Goal: Check status: Check status

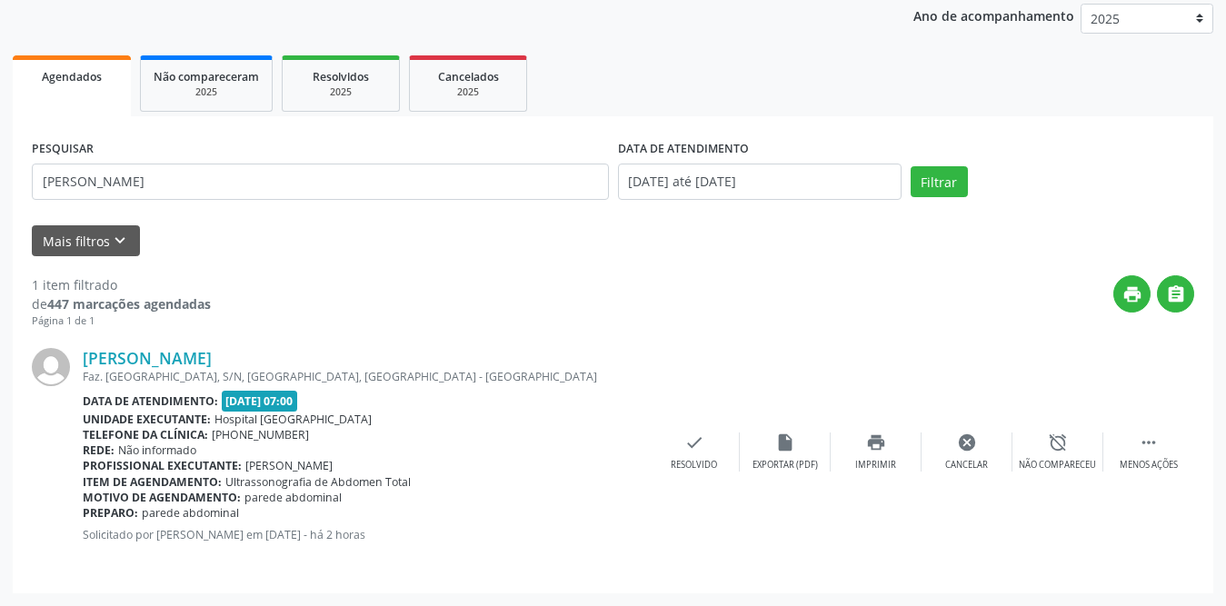
scroll to position [216, 0]
type input "[PERSON_NAME]"
click at [945, 187] on button "Filtrar" at bounding box center [939, 181] width 57 height 31
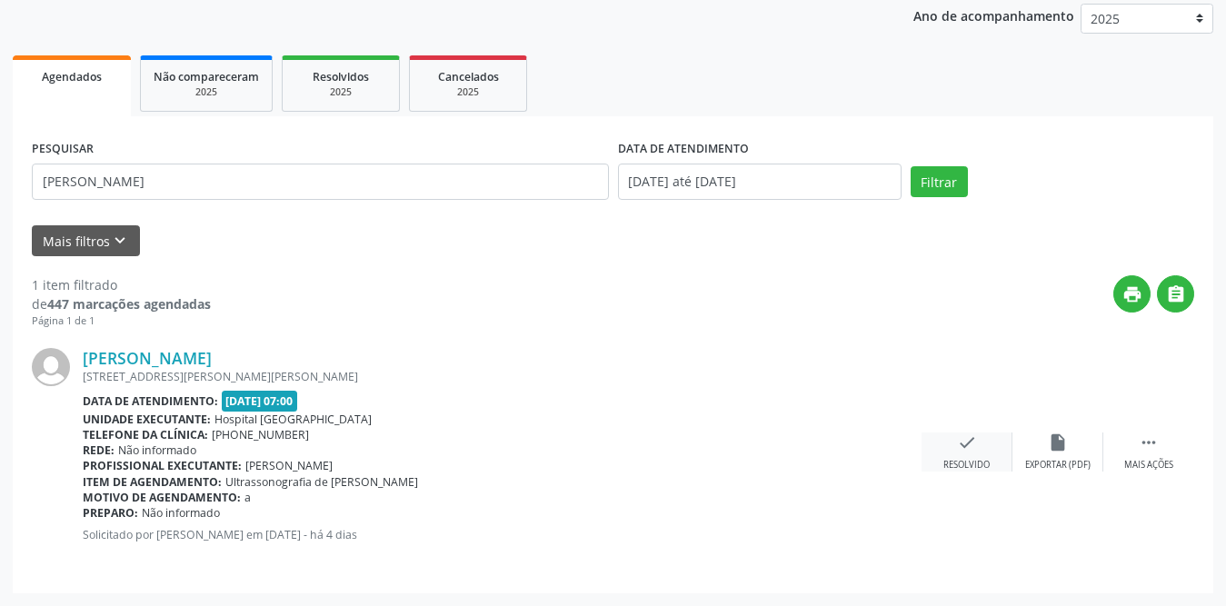
click at [978, 448] on div "check Resolvido" at bounding box center [967, 452] width 91 height 39
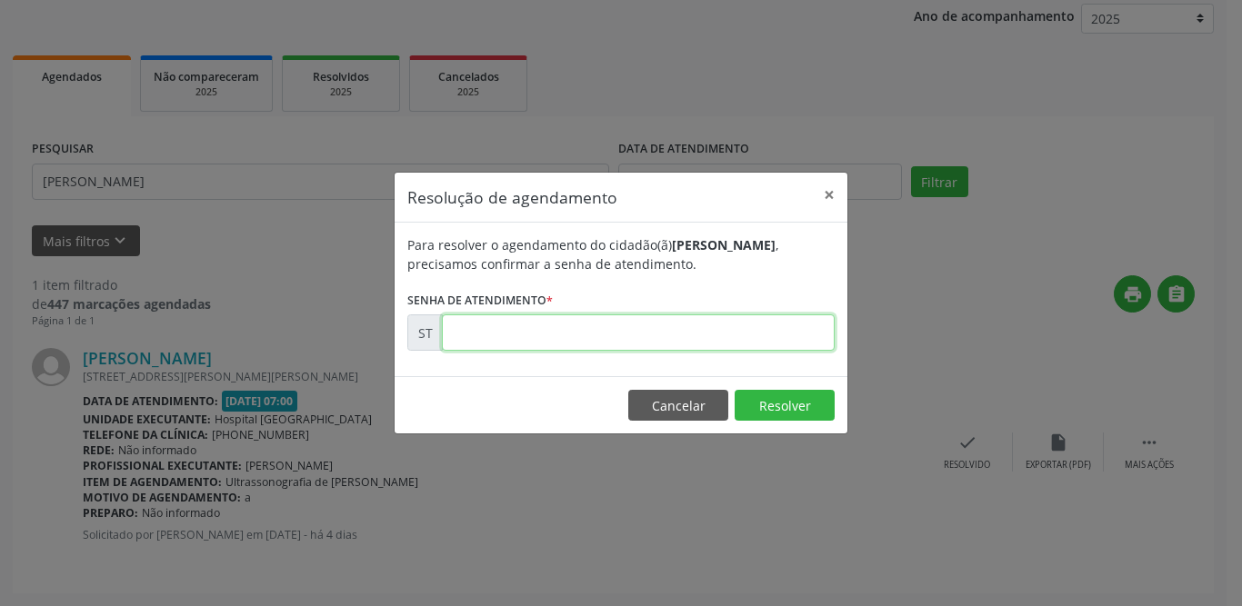
click at [534, 331] on input "text" at bounding box center [638, 333] width 393 height 36
type input "00016355"
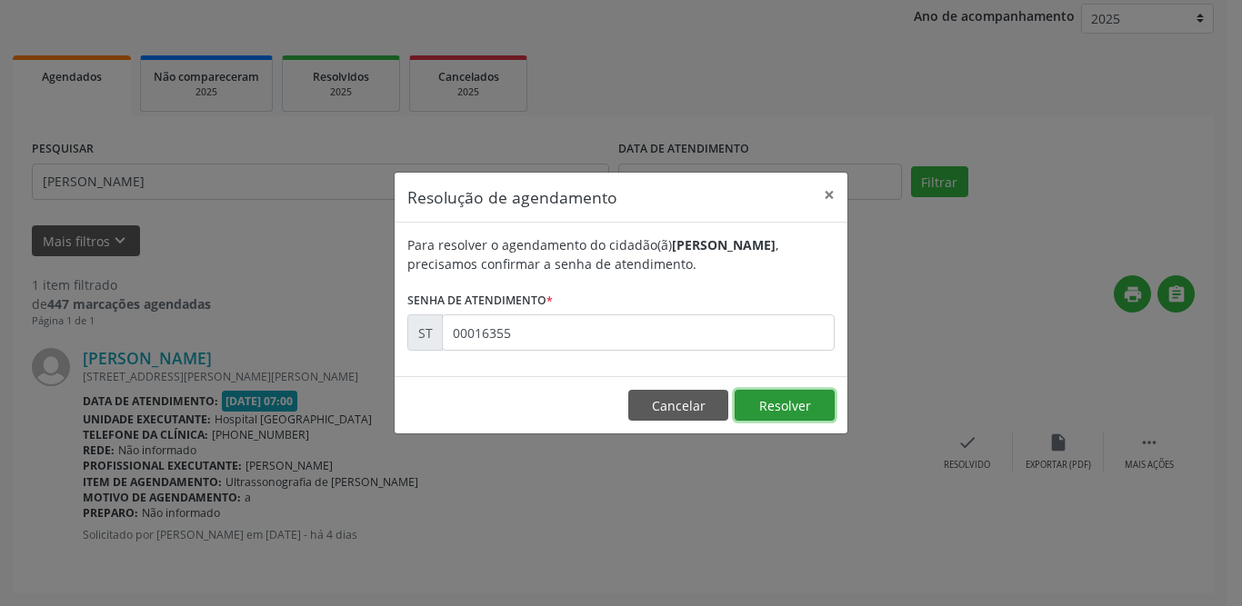
click at [799, 405] on button "Resolver" at bounding box center [785, 405] width 100 height 31
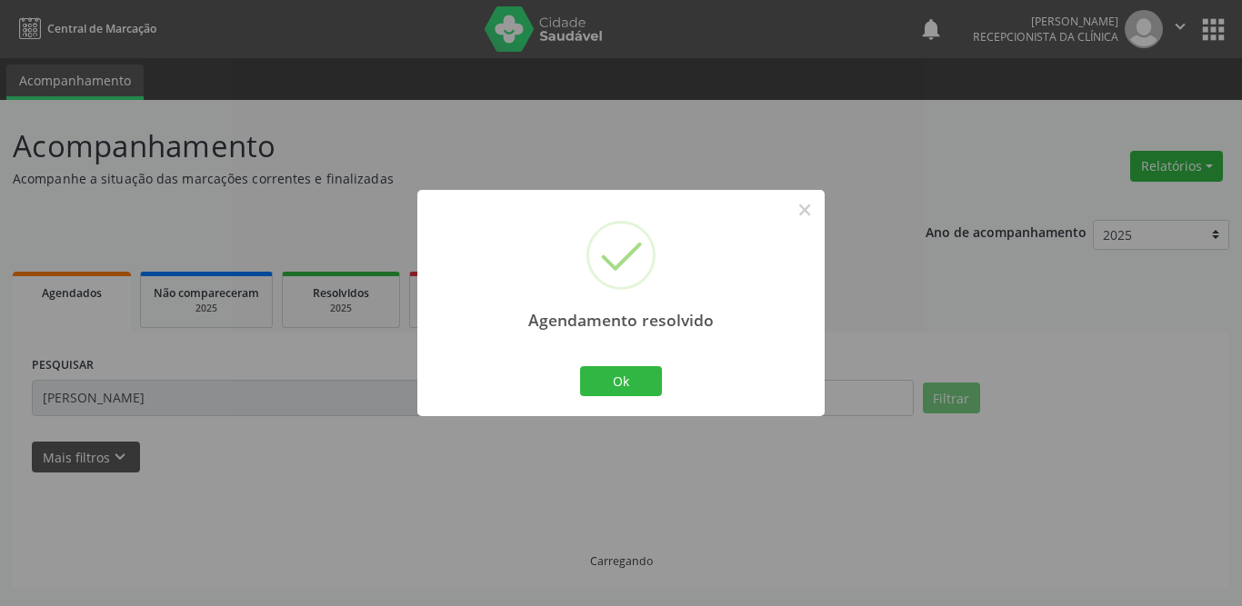
scroll to position [0, 0]
click at [610, 386] on button "Ok" at bounding box center [621, 381] width 82 height 31
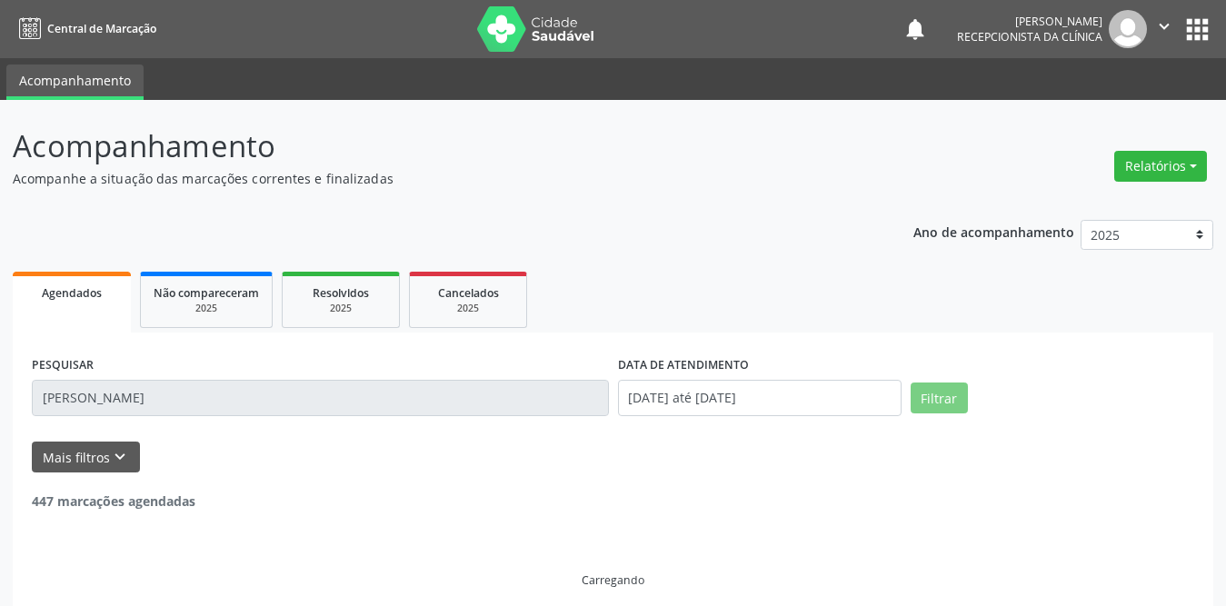
drag, startPoint x: 241, startPoint y: 395, endPoint x: 0, endPoint y: 393, distance: 240.9
click at [0, 393] on div "Acompanhamento Acompanhe a situação das marcações correntes e finalizadas Relat…" at bounding box center [613, 360] width 1226 height 521
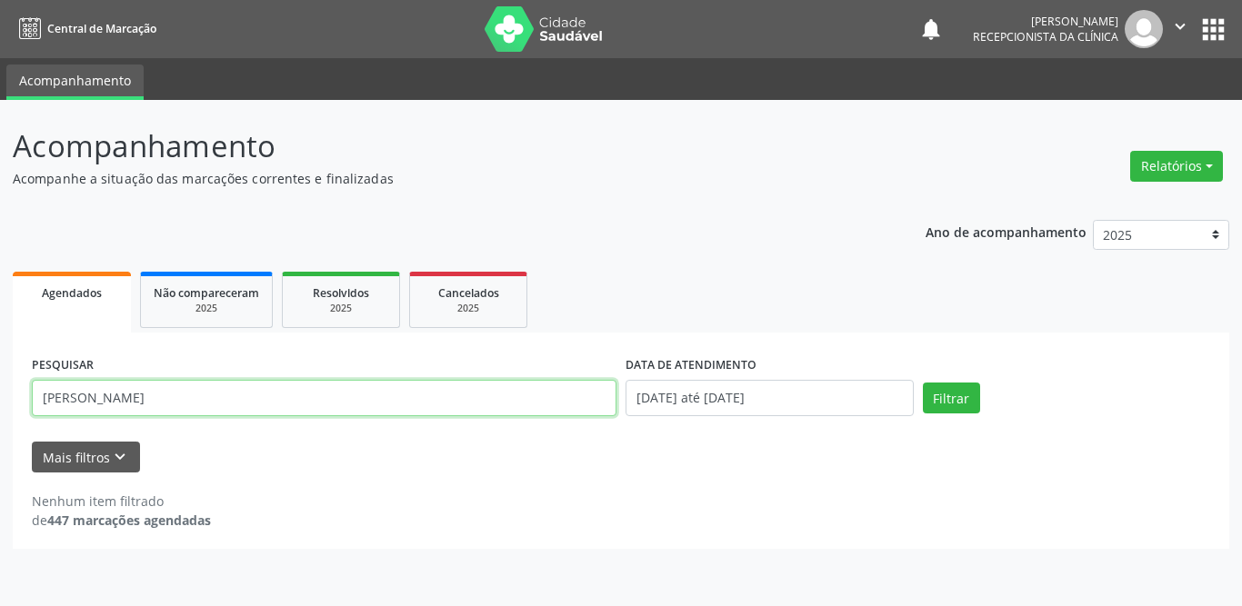
drag, startPoint x: 162, startPoint y: 395, endPoint x: 33, endPoint y: 395, distance: 129.1
click at [33, 395] on input "[PERSON_NAME]" at bounding box center [324, 398] width 585 height 36
type input "\"
